Goal: Transaction & Acquisition: Purchase product/service

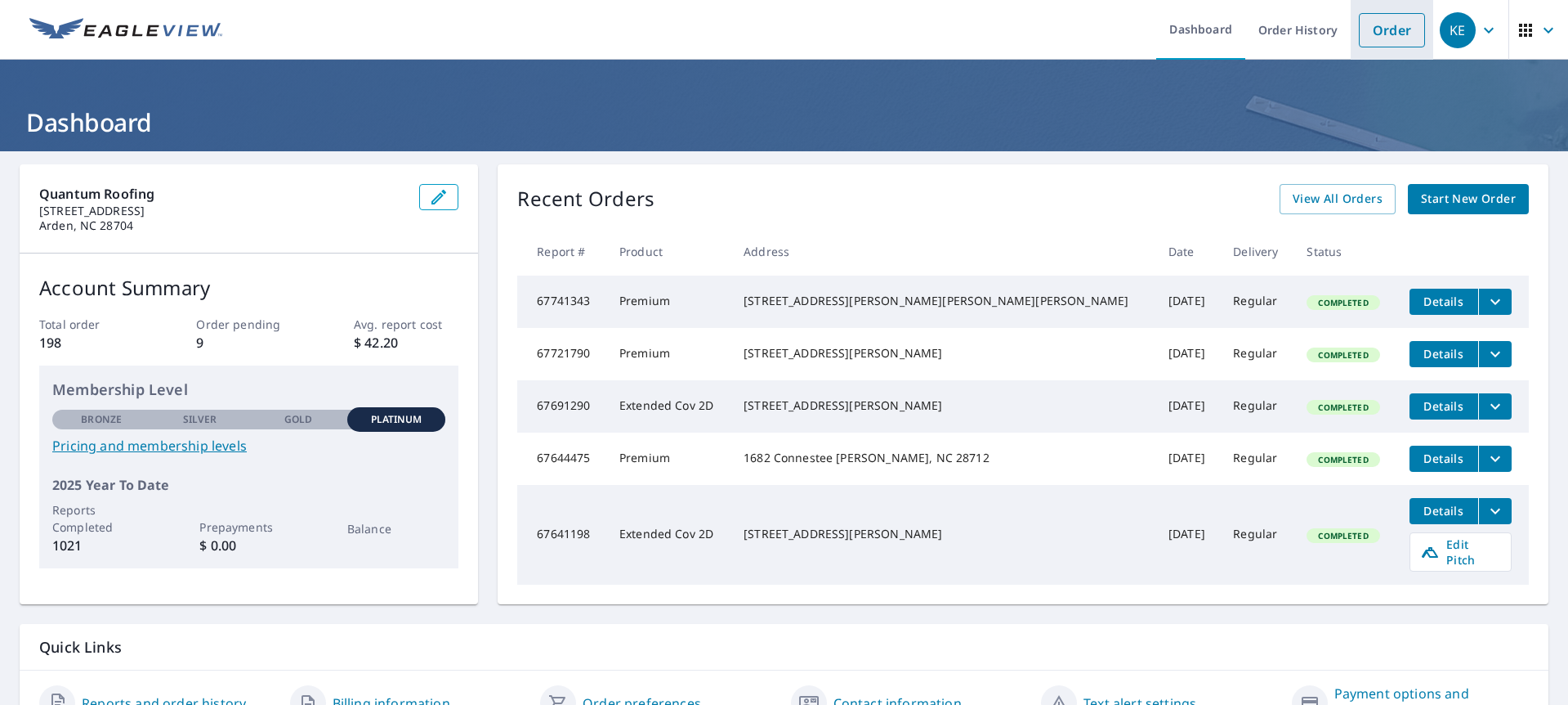
click at [1368, 38] on link "Order" at bounding box center [1392, 30] width 66 height 34
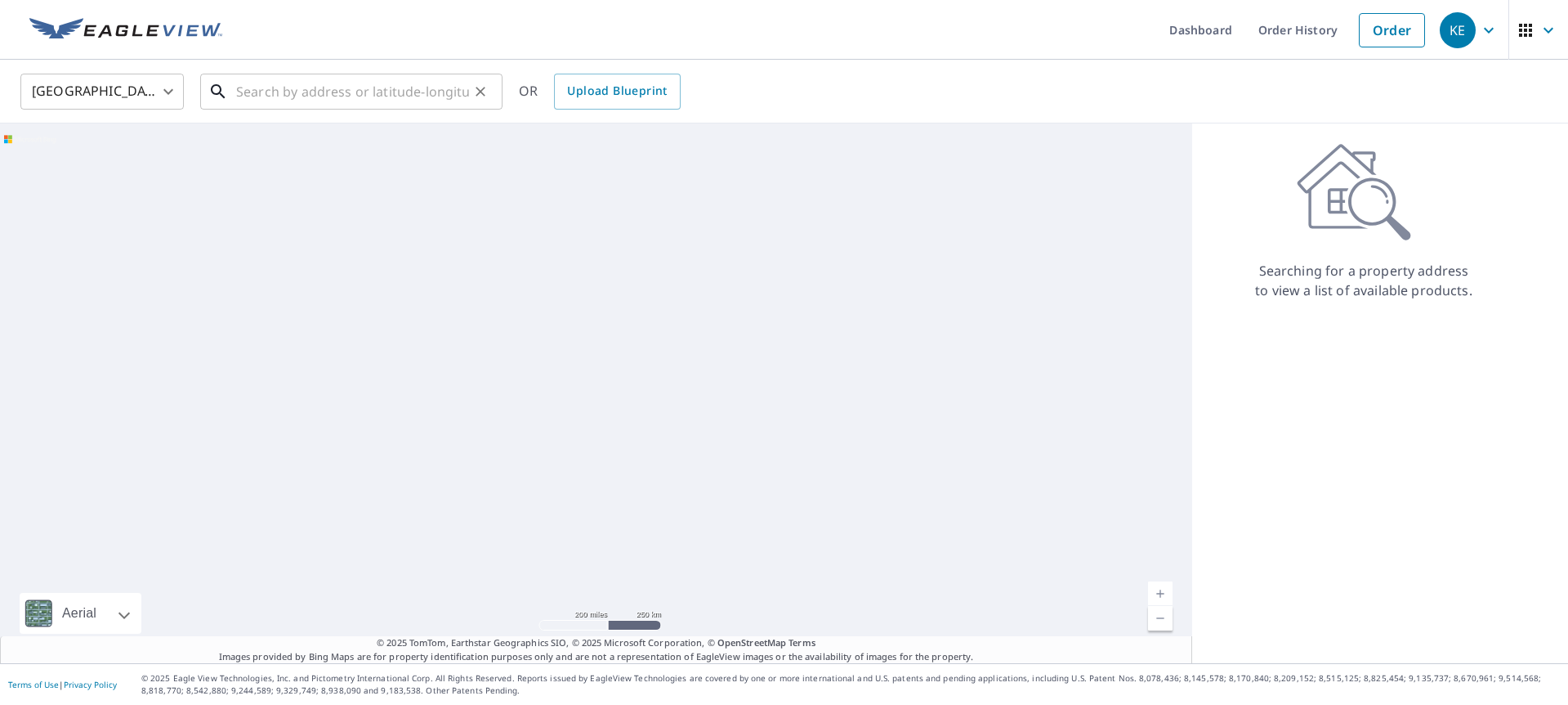
click at [420, 82] on input "text" at bounding box center [352, 92] width 233 height 46
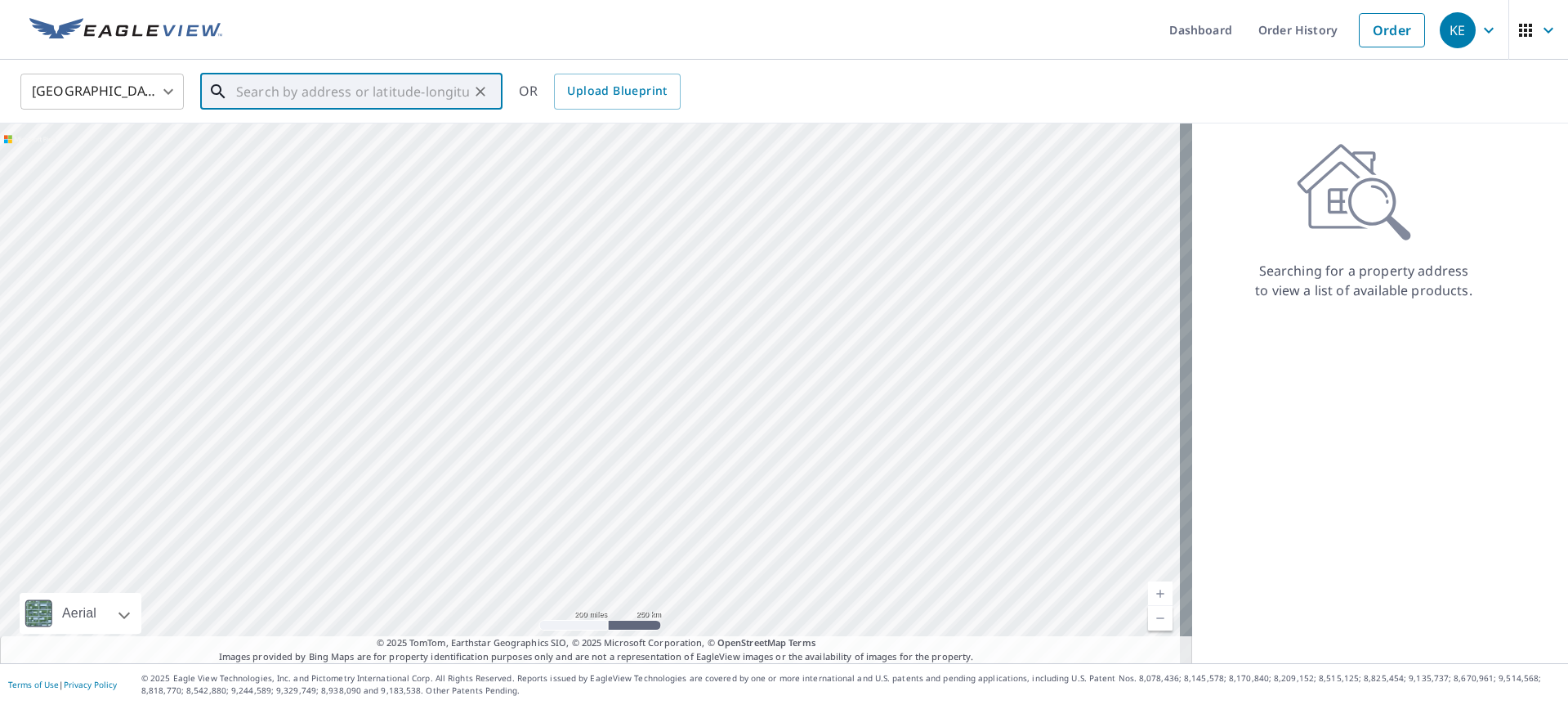
paste input "[STREET_ADDRESS][PERSON_NAME]"
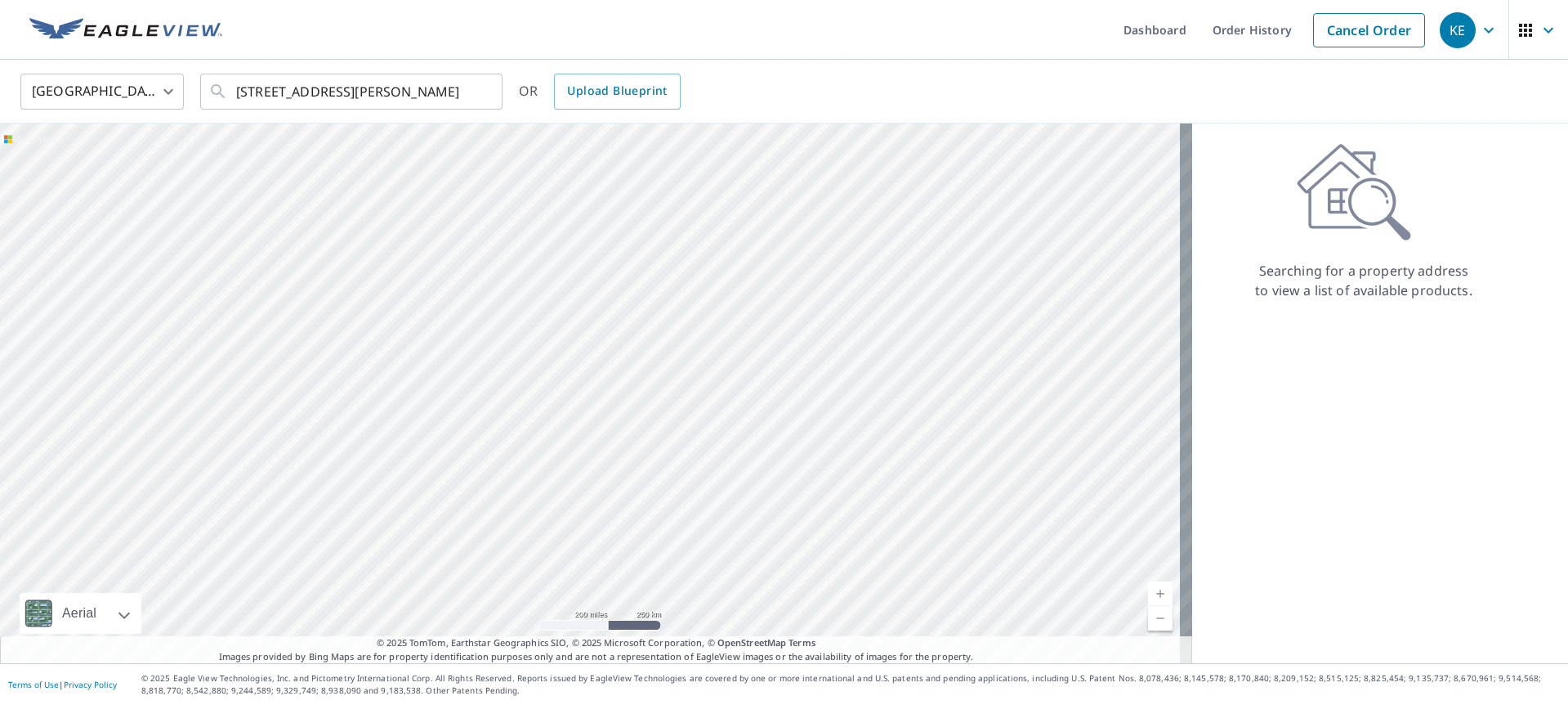
click at [385, 117] on div "[GEOGRAPHIC_DATA] [GEOGRAPHIC_DATA] ​ [STREET_ADDRESS][PERSON_NAME] ​ OR Upload…" at bounding box center [784, 92] width 1568 height 63
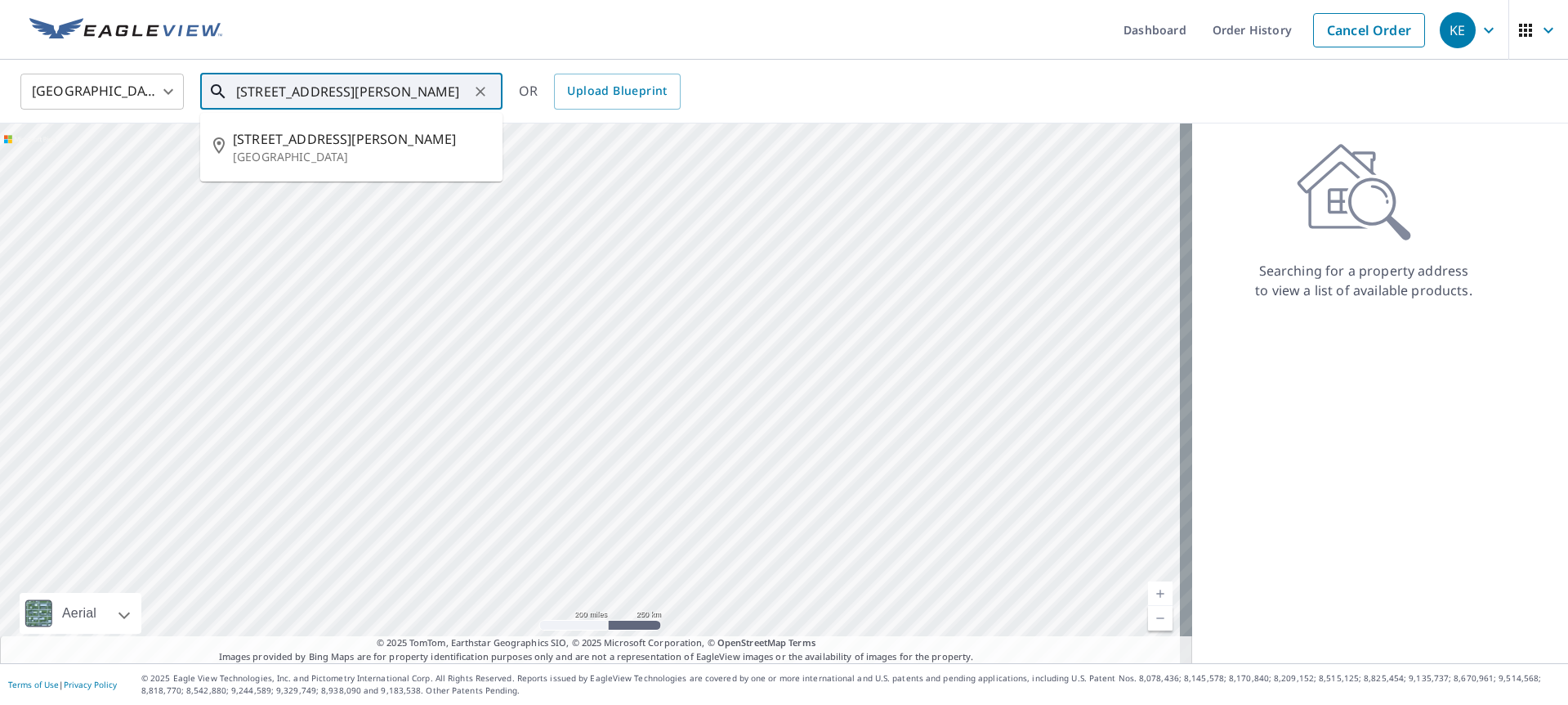
click at [380, 86] on input "[STREET_ADDRESS][PERSON_NAME]" at bounding box center [352, 92] width 233 height 46
click at [339, 158] on p "[GEOGRAPHIC_DATA]" at bounding box center [362, 157] width 257 height 17
type input "[STREET_ADDRESS][PERSON_NAME]"
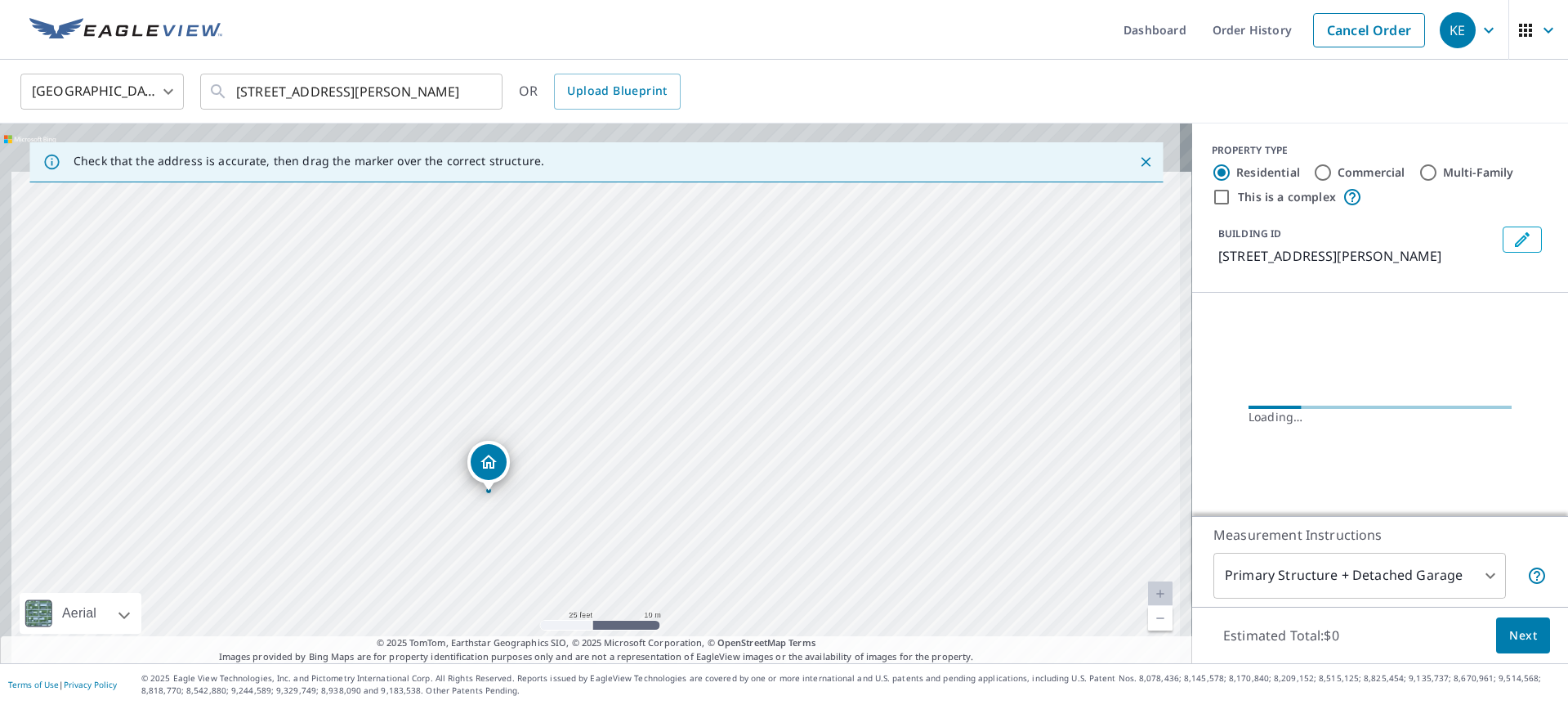
drag, startPoint x: 496, startPoint y: 333, endPoint x: 583, endPoint y: 507, distance: 194.5
click at [583, 507] on div "[STREET_ADDRESS][PERSON_NAME]" at bounding box center [596, 393] width 1192 height 540
